Goal: Obtain resource: Download file/media

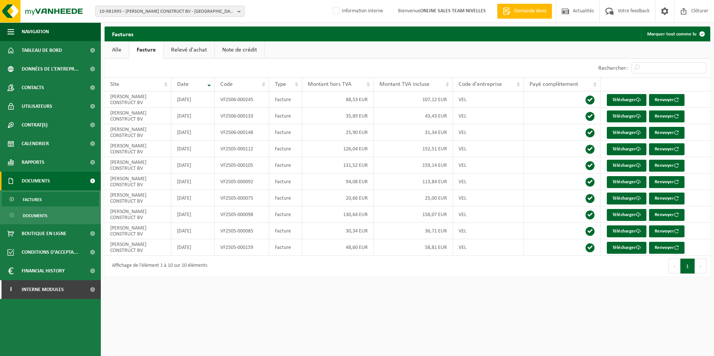
click at [196, 12] on span "10-981995 - [PERSON_NAME] CONSTRUCT BV - [GEOGRAPHIC_DATA]-[GEOGRAPHIC_DATA]" at bounding box center [166, 11] width 135 height 11
click at [173, 23] on input "text" at bounding box center [170, 23] width 146 height 9
paste input "[PERSON_NAME]"
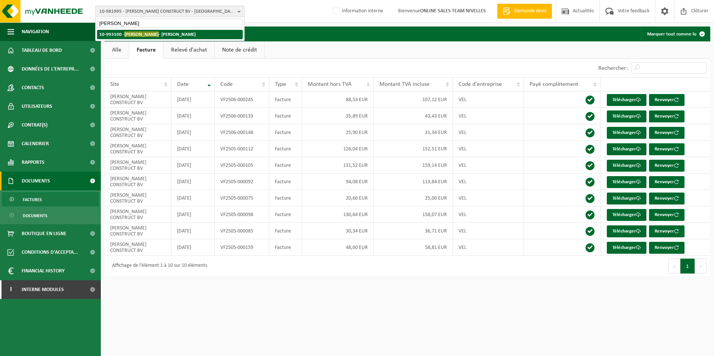
type input "[PERSON_NAME]"
click at [153, 34] on span "[PERSON_NAME]" at bounding box center [141, 34] width 34 height 6
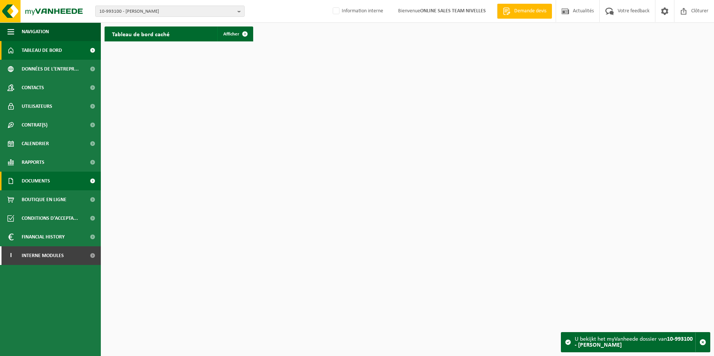
click at [35, 180] on span "Documents" at bounding box center [36, 181] width 28 height 19
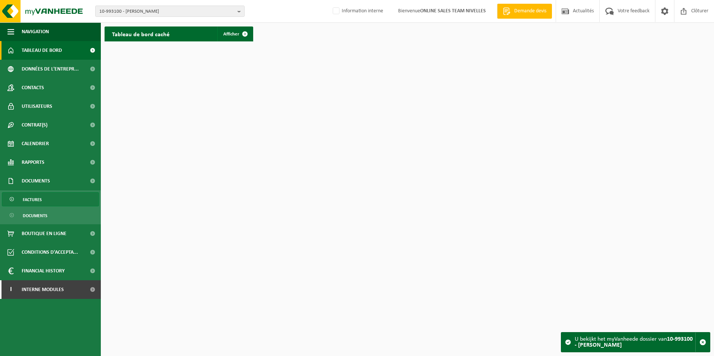
click at [36, 201] on span "Factures" at bounding box center [32, 200] width 19 height 14
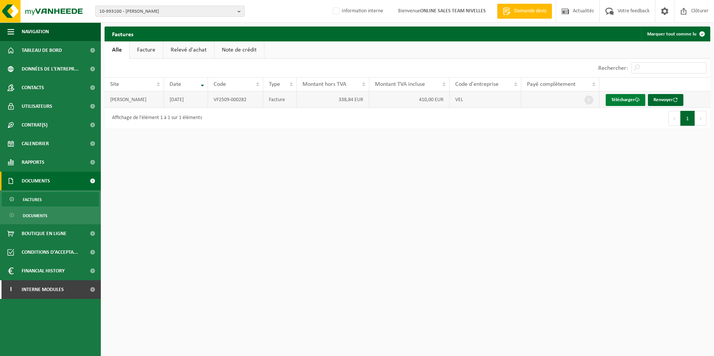
click at [632, 100] on link "Télécharger" at bounding box center [626, 100] width 40 height 12
